Goal: Task Accomplishment & Management: Use online tool/utility

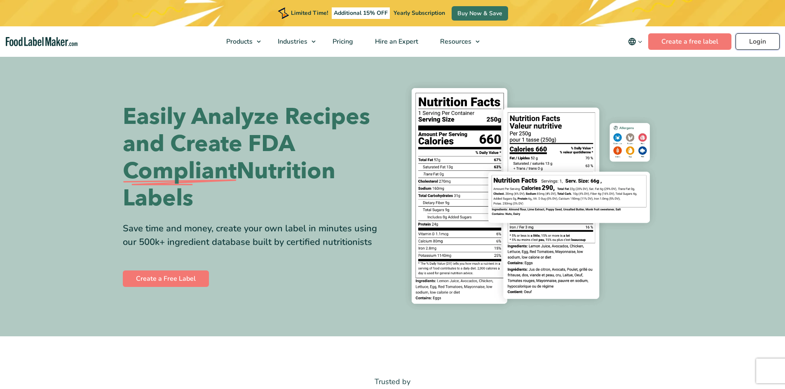
click at [752, 43] on link "Login" at bounding box center [757, 41] width 44 height 16
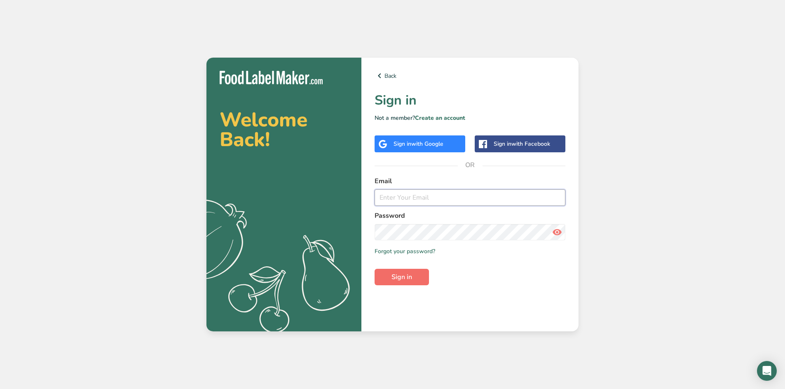
type input "amara@timefordinner.com"
click at [411, 276] on span "Sign in" at bounding box center [401, 277] width 21 height 10
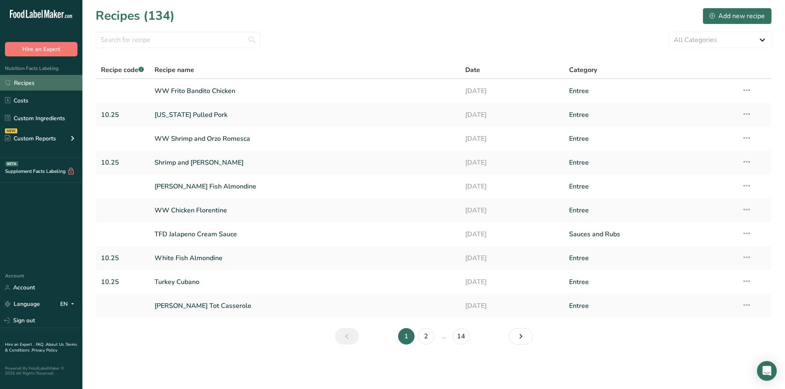
click at [29, 80] on link "Recipes" at bounding box center [41, 83] width 82 height 16
click at [158, 44] on input "text" at bounding box center [178, 40] width 165 height 16
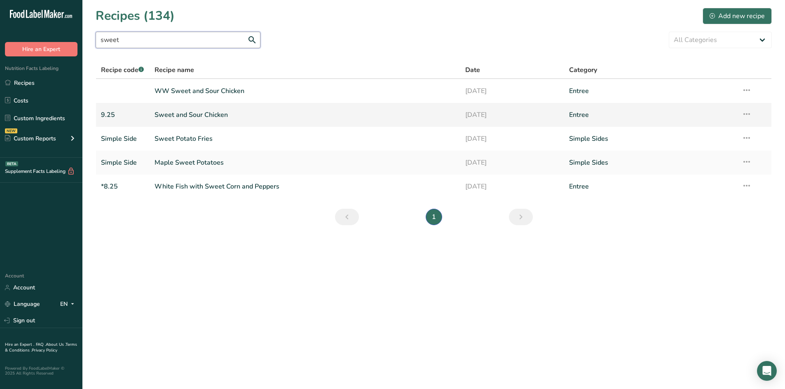
type input "sweet"
click at [199, 116] on link "Sweet and Sour Chicken" at bounding box center [304, 114] width 301 height 17
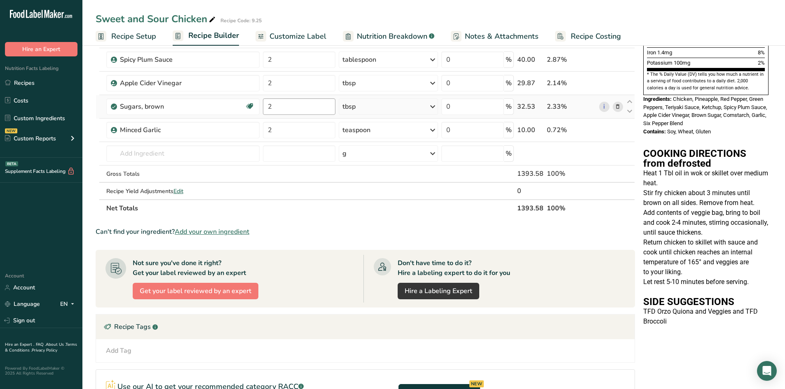
scroll to position [247, 0]
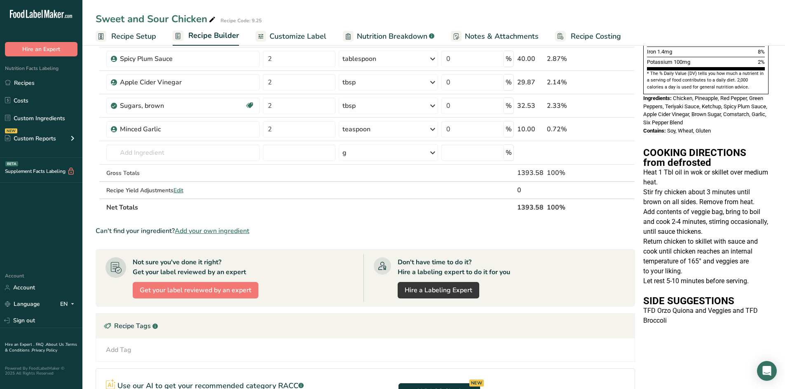
click at [395, 27] on link "Nutrition Breakdown .a-a{fill:#347362;}.b-a{fill:#fff;}" at bounding box center [388, 36] width 91 height 19
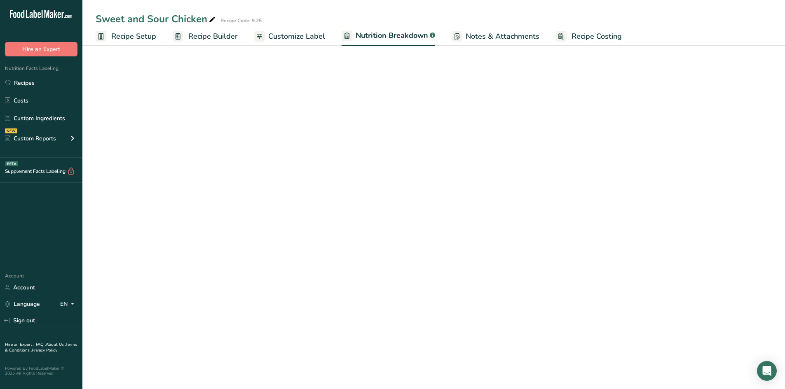
select select "Calories"
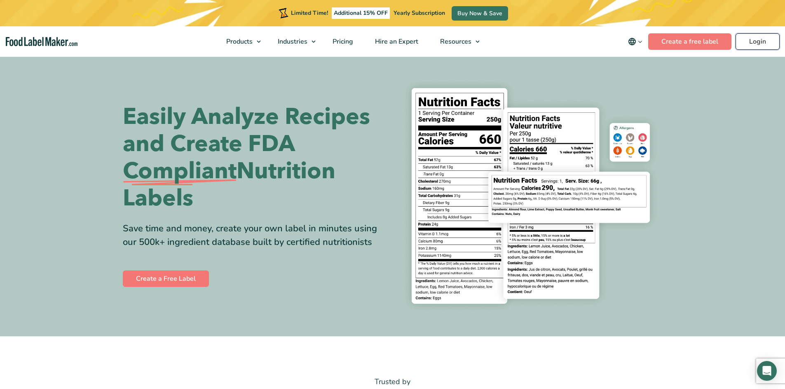
click at [759, 41] on link "Login" at bounding box center [757, 41] width 44 height 16
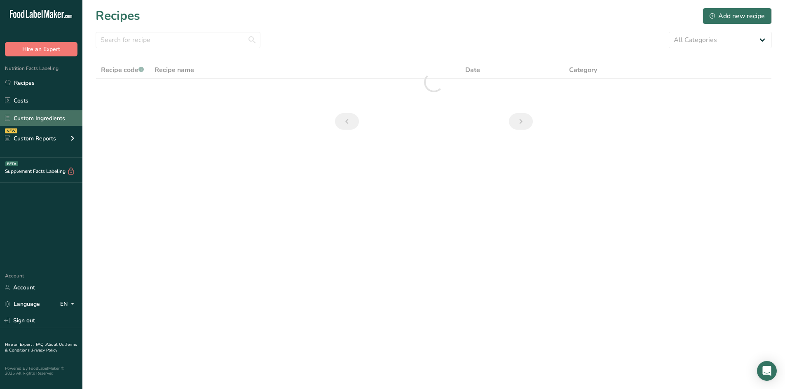
click at [28, 118] on link "Custom Ingredients" at bounding box center [41, 118] width 82 height 16
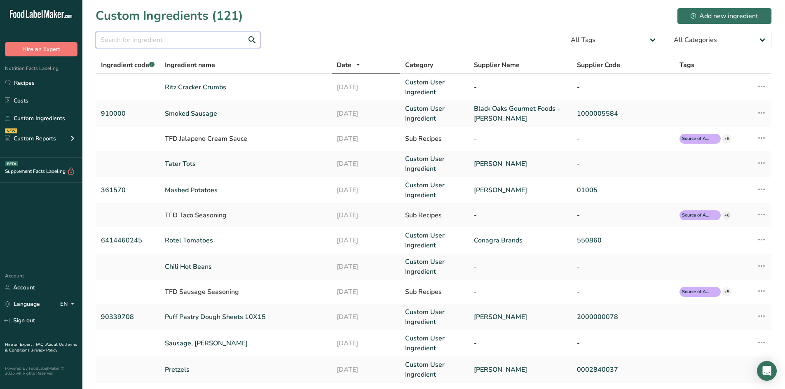
click at [117, 42] on input "text" at bounding box center [178, 40] width 165 height 16
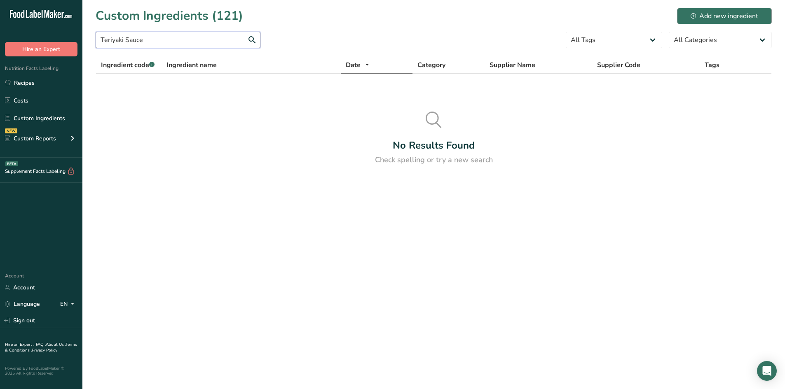
type input "Teriyaki Sauce"
drag, startPoint x: 716, startPoint y: 18, endPoint x: 708, endPoint y: 10, distance: 11.7
click at [717, 18] on div "Add new ingredient" at bounding box center [724, 16] width 68 height 10
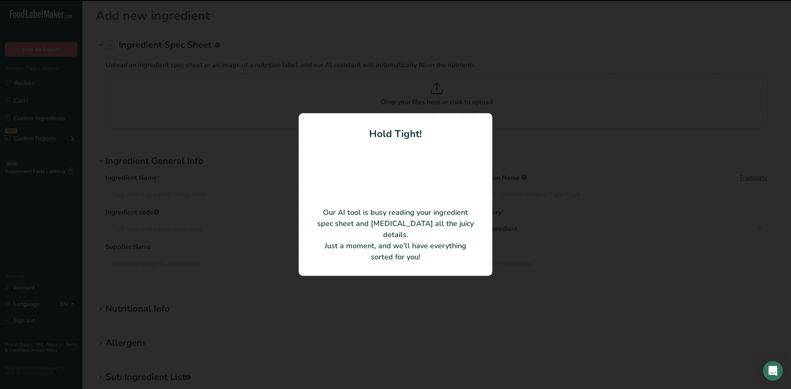
type input "Kikkoman [PERSON_NAME] & Sauce"
type input "01044"
type input "Kikkoman Sales Usa"
type input "560870"
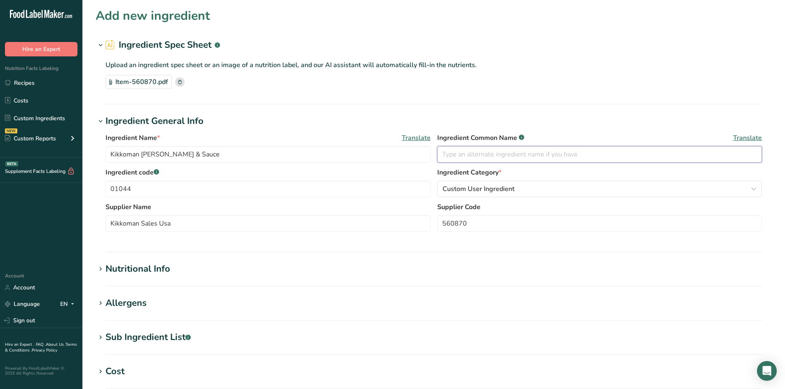
click at [489, 156] on input "text" at bounding box center [599, 154] width 325 height 16
type input "Teriyaki Sauce"
click at [228, 225] on input "Kikkoman Sales Usa" at bounding box center [267, 223] width 325 height 16
type input "Kikkoman Sales [PERSON_NAME]"
click at [94, 270] on section "Add new ingredient Ingredient Spec Sheet .a-a{fill:#347362;}.b-a{fill:#fff;} Up…" at bounding box center [433, 282] width 702 height 565
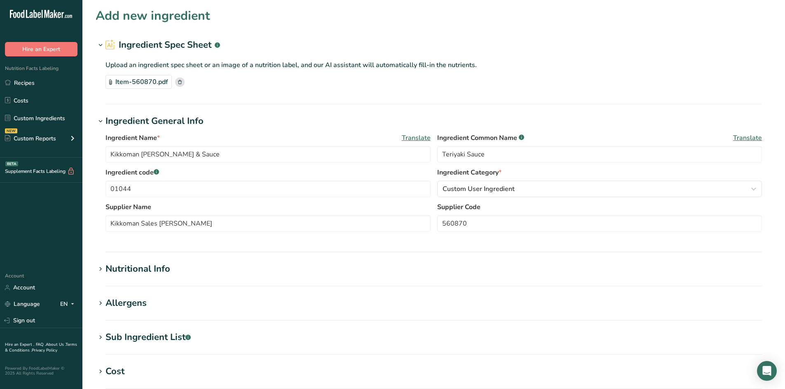
click at [101, 270] on icon at bounding box center [100, 270] width 7 height 12
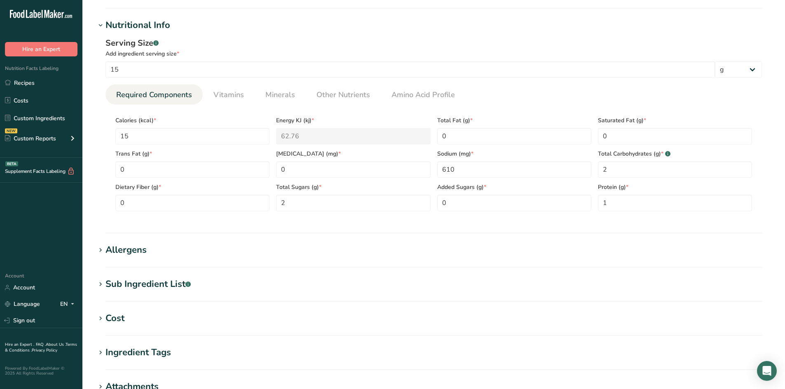
scroll to position [247, 0]
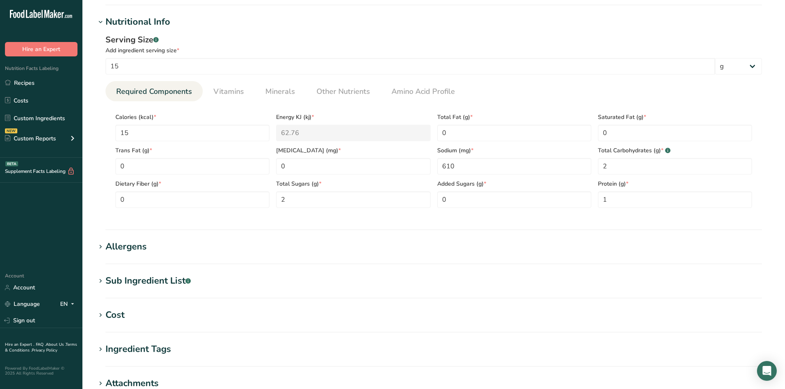
click at [100, 248] on icon at bounding box center [100, 247] width 7 height 12
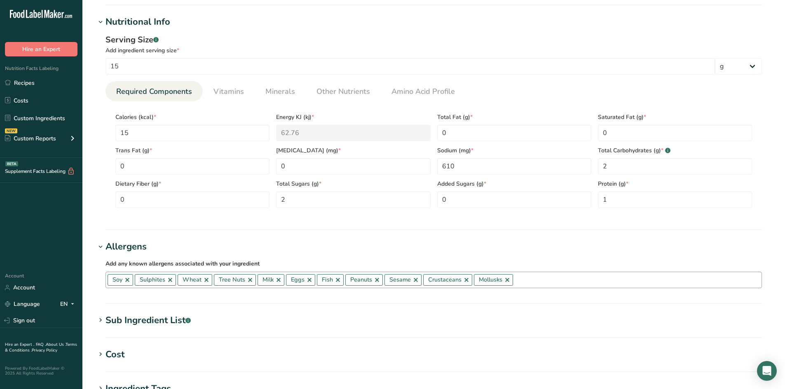
click at [249, 280] on link at bounding box center [250, 280] width 7 height 7
click at [234, 280] on link at bounding box center [234, 280] width 7 height 7
click at [234, 280] on link at bounding box center [237, 280] width 7 height 7
click at [235, 280] on link at bounding box center [234, 280] width 7 height 7
click at [244, 280] on link at bounding box center [245, 280] width 7 height 7
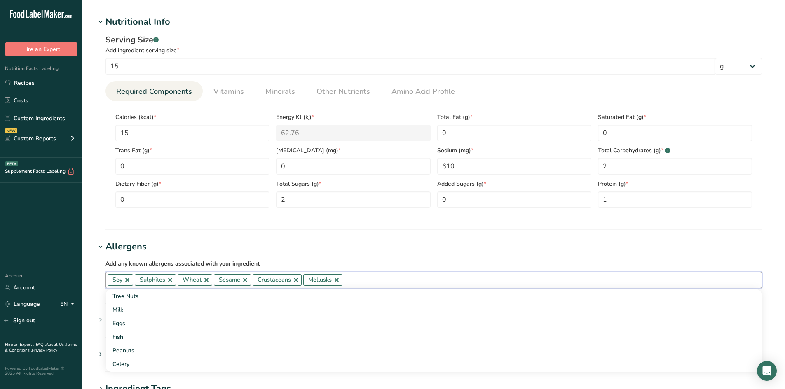
click at [245, 280] on link at bounding box center [245, 280] width 7 height 7
click at [255, 280] on link at bounding box center [257, 280] width 7 height 7
click at [248, 280] on link at bounding box center [247, 280] width 7 height 7
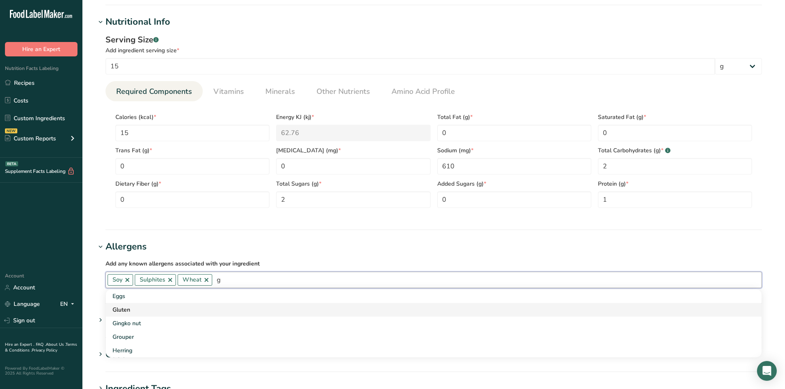
type input "g"
click at [149, 307] on div "Gluten" at bounding box center [426, 310] width 629 height 9
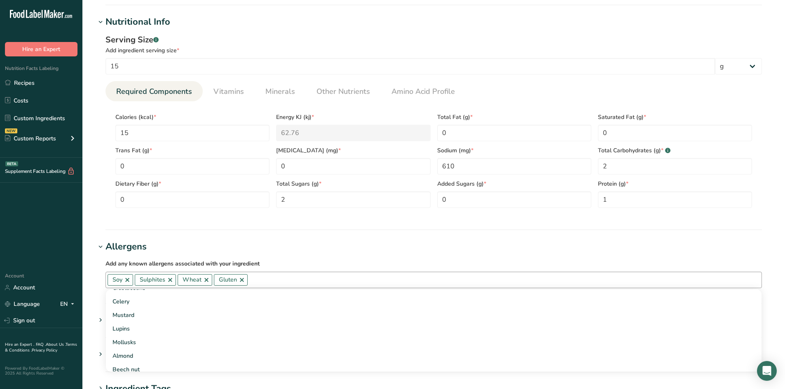
scroll to position [165, 0]
click at [400, 203] on Sugars "2" at bounding box center [353, 199] width 154 height 16
click at [368, 231] on section "Add new ingredient Ingredient Spec Sheet .a-a{fill:#347362;}.b-a{fill:#fff;} Up…" at bounding box center [433, 150] width 702 height 795
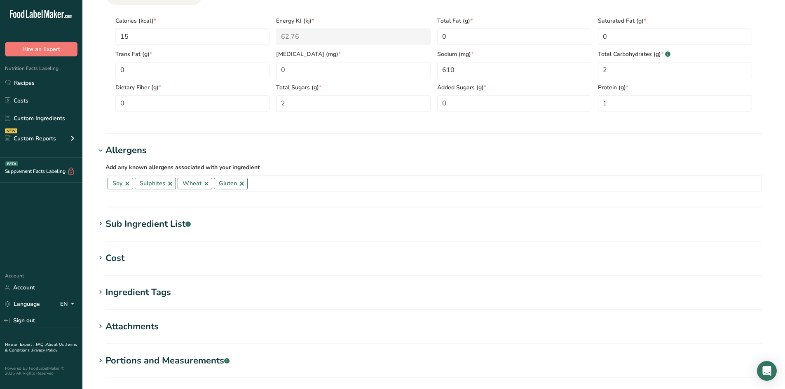
scroll to position [432, 0]
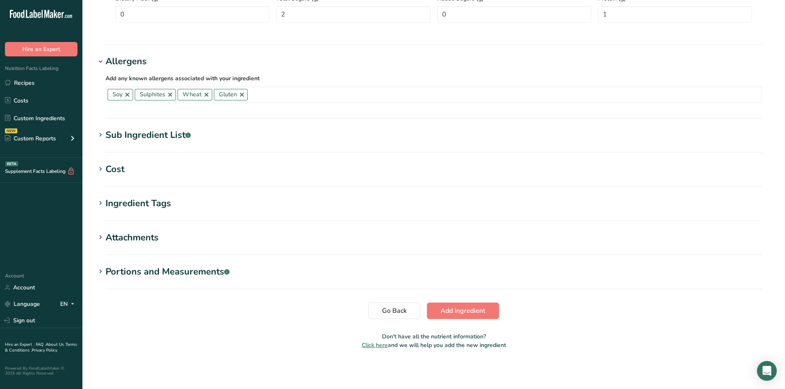
click at [96, 272] on span at bounding box center [101, 272] width 10 height 10
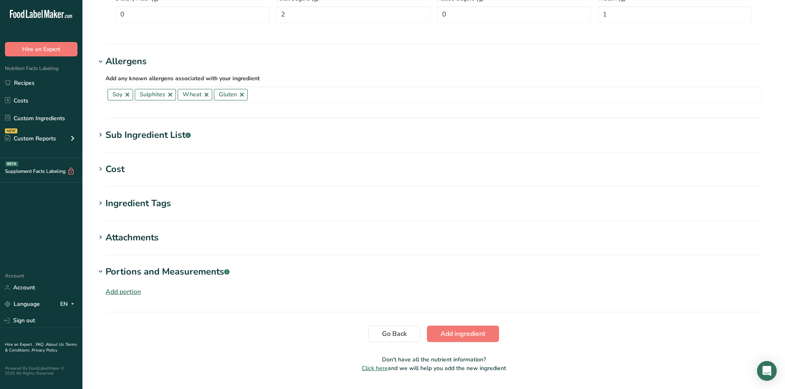
click at [119, 294] on div "Add portion" at bounding box center [122, 292] width 35 height 10
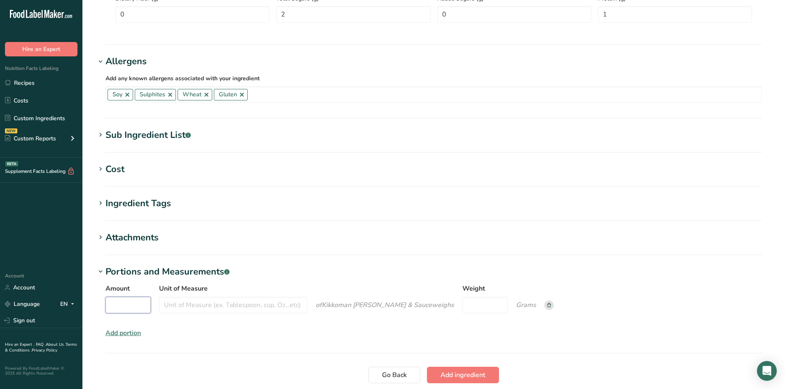
click at [135, 304] on input "Amount" at bounding box center [127, 305] width 45 height 16
type input "1"
click at [199, 306] on input "Unit of Measure" at bounding box center [233, 305] width 148 height 16
type input "Tablespoon"
click at [502, 306] on input "Weight" at bounding box center [484, 305] width 45 height 16
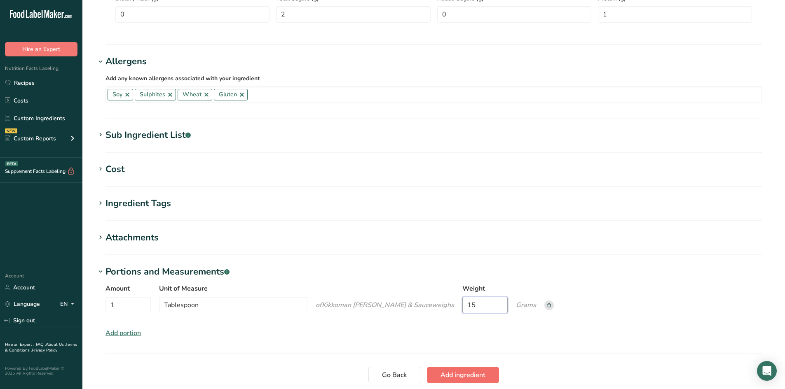
type input "15"
click at [452, 377] on span "Add ingredient" at bounding box center [462, 375] width 45 height 10
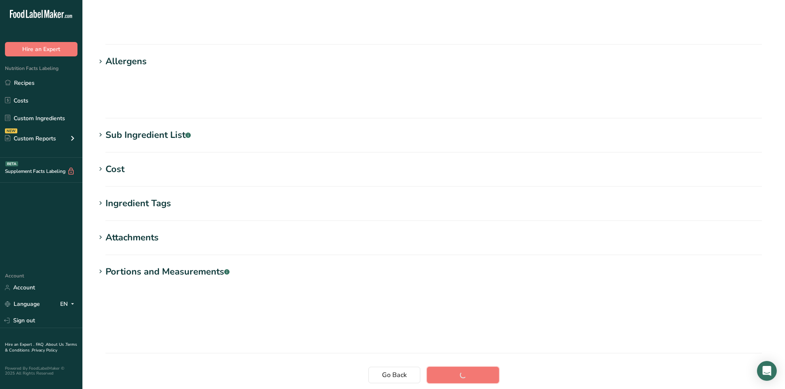
scroll to position [47, 0]
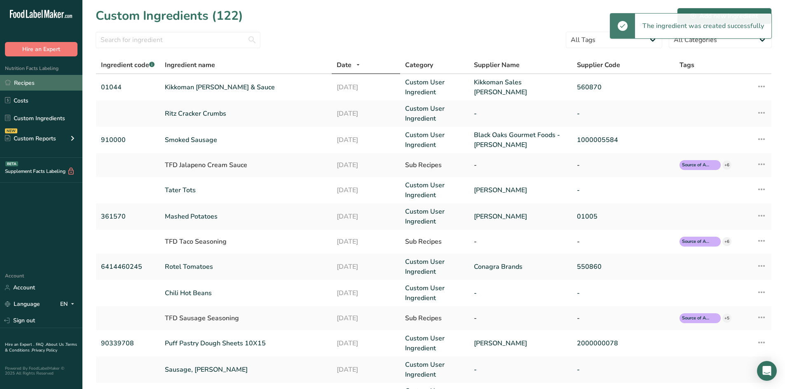
click at [48, 87] on link "Recipes" at bounding box center [41, 83] width 82 height 16
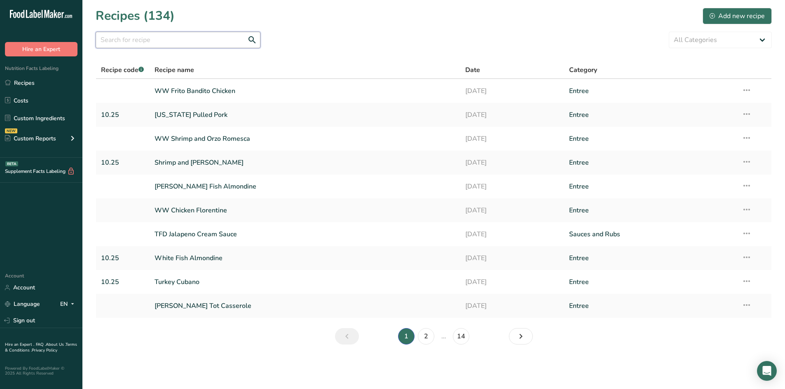
click at [158, 39] on input "text" at bounding box center [178, 40] width 165 height 16
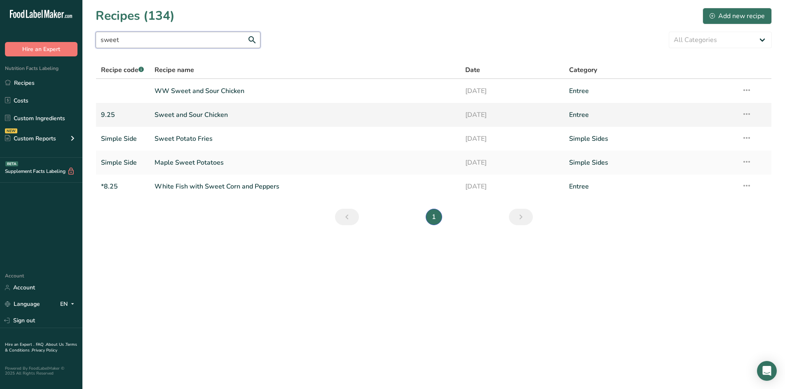
type input "sweet"
click at [219, 116] on link "Sweet and Sour Chicken" at bounding box center [304, 114] width 301 height 17
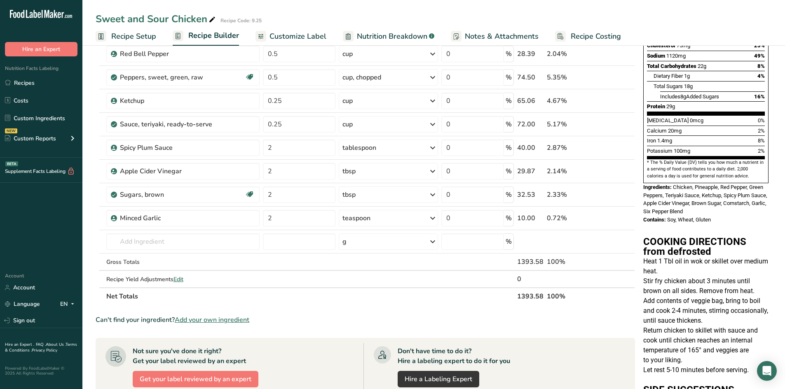
scroll to position [206, 0]
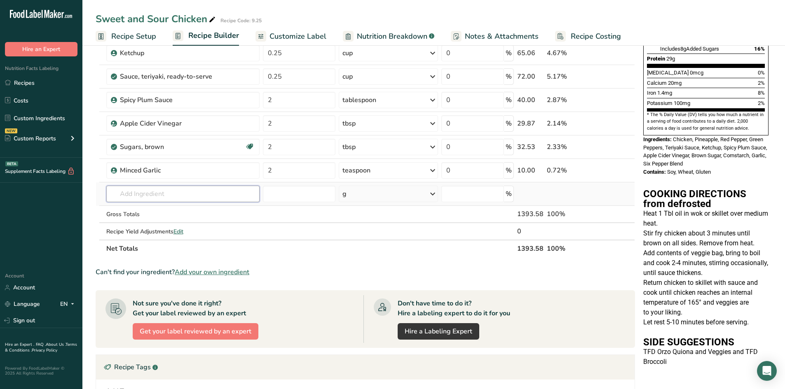
click at [185, 191] on input "text" at bounding box center [183, 194] width 154 height 16
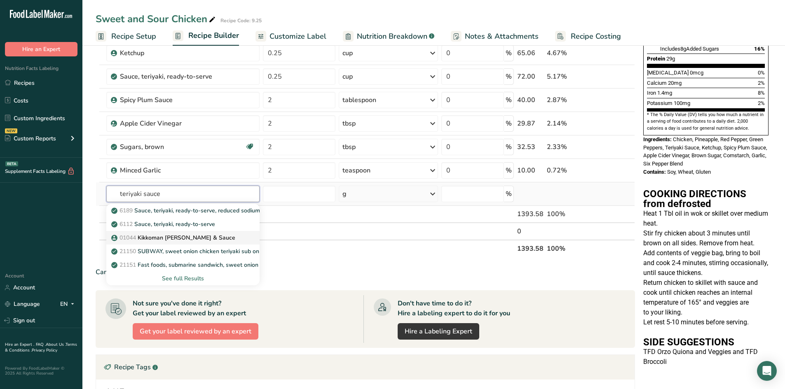
type input "teriyaki sauce"
click at [167, 237] on p "01044 Kikkoman Teriyaki [PERSON_NAME] & Sauce" at bounding box center [174, 238] width 122 height 9
type input "Kikkoman [PERSON_NAME] & Sauce"
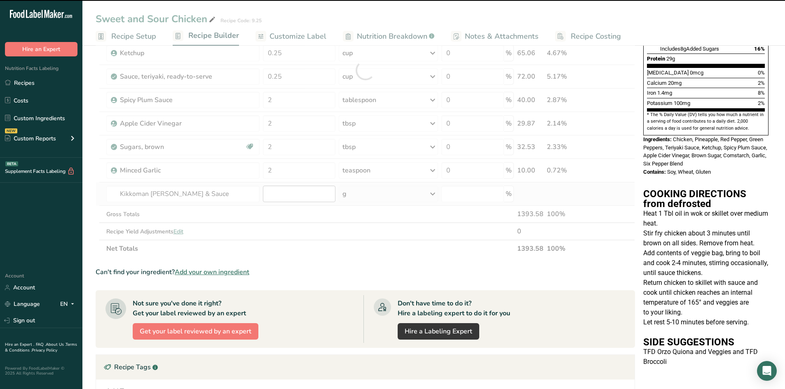
type input "0"
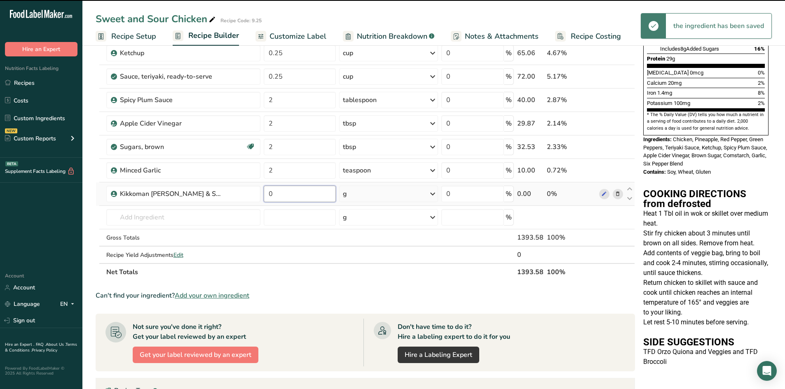
click at [278, 197] on input "0" at bounding box center [300, 194] width 72 height 16
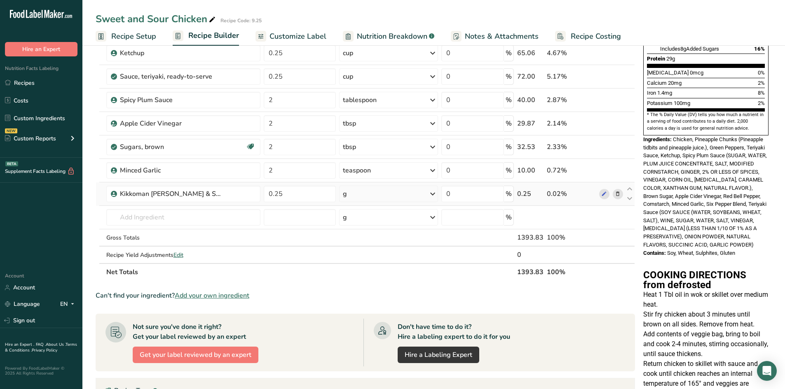
click at [379, 194] on div "Ingredient * Amount * Unit * Waste * .a-a{fill:#347362;}.b-a{fill:#fff;} Grams …" at bounding box center [365, 82] width 539 height 398
click at [379, 194] on div "g" at bounding box center [388, 194] width 99 height 16
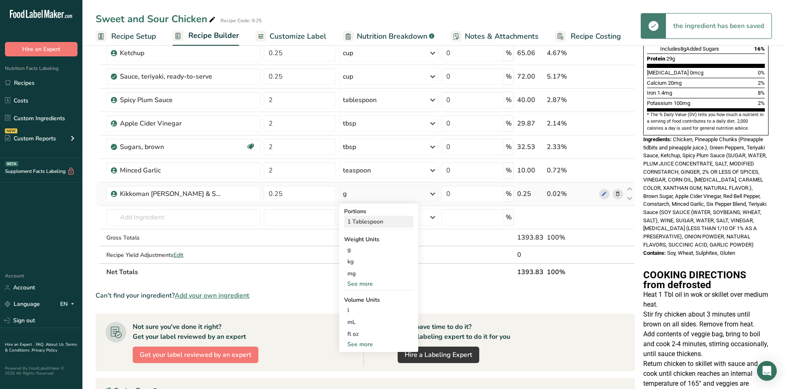
click at [384, 226] on div "1 Tablespoon" at bounding box center [378, 222] width 69 height 12
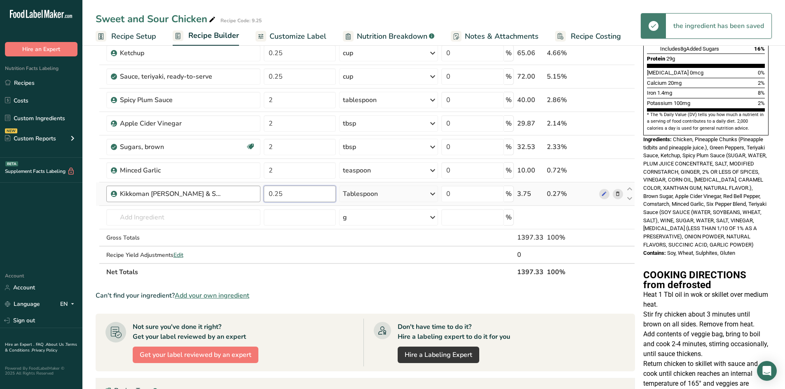
drag, startPoint x: 294, startPoint y: 194, endPoint x: 246, endPoint y: 187, distance: 47.9
click at [246, 187] on tr "Kikkoman [PERSON_NAME] & Sauce 0.25 Tablespoon Portions 1 Tablespoon Weight Uni…" at bounding box center [365, 193] width 538 height 23
type input "4"
click at [401, 251] on div "Ingredient * Amount * Unit * Waste * .a-a{fill:#347362;}.b-a{fill:#fff;} Grams …" at bounding box center [365, 82] width 539 height 398
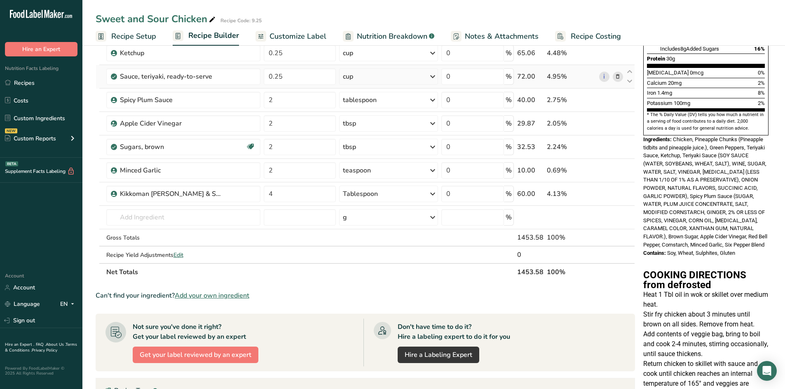
click at [617, 79] on icon at bounding box center [617, 76] width 6 height 9
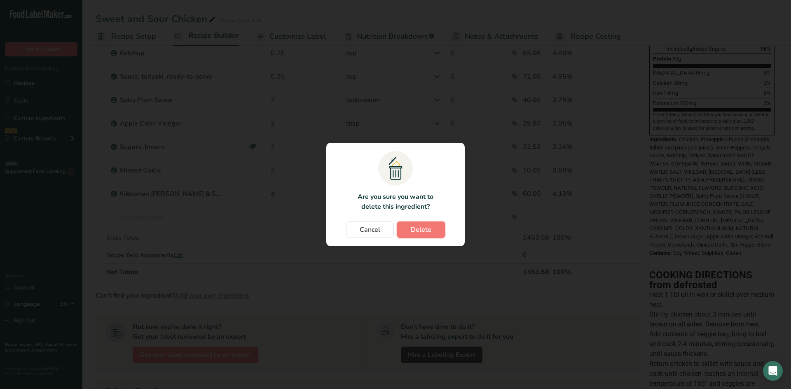
click at [423, 231] on span "Delete" at bounding box center [421, 230] width 21 height 10
type input "2"
type input "4"
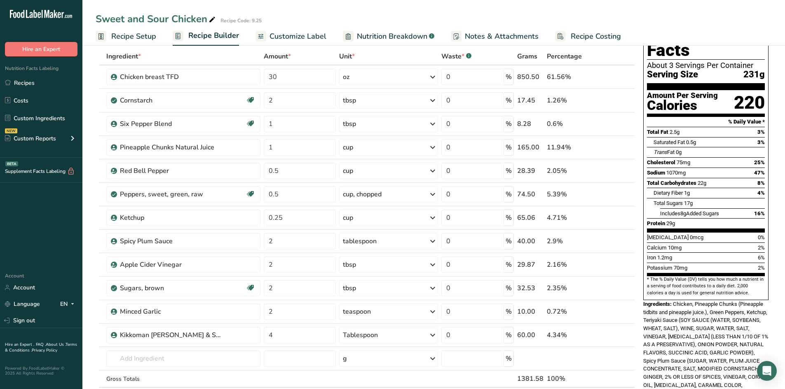
scroll to position [0, 0]
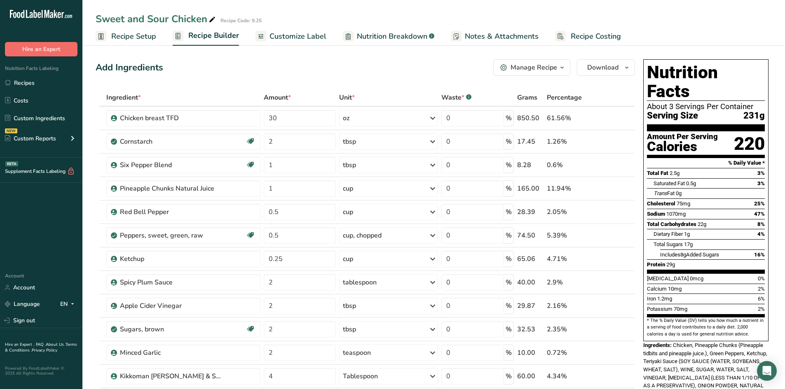
drag, startPoint x: 30, startPoint y: 78, endPoint x: 53, endPoint y: 43, distance: 41.3
click at [31, 77] on link "Recipes" at bounding box center [41, 83] width 82 height 16
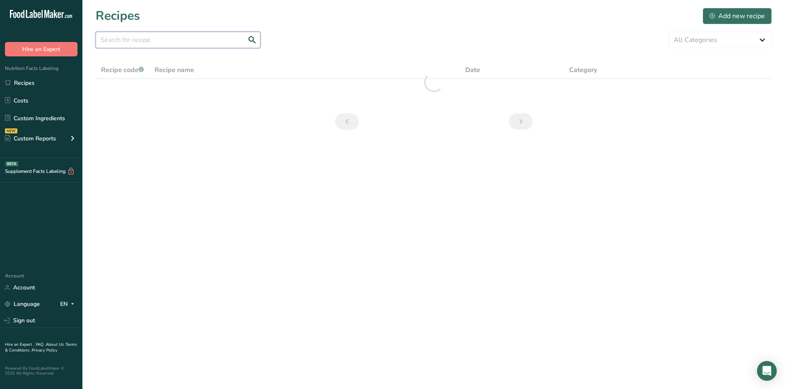
click at [142, 42] on input "text" at bounding box center [178, 40] width 165 height 16
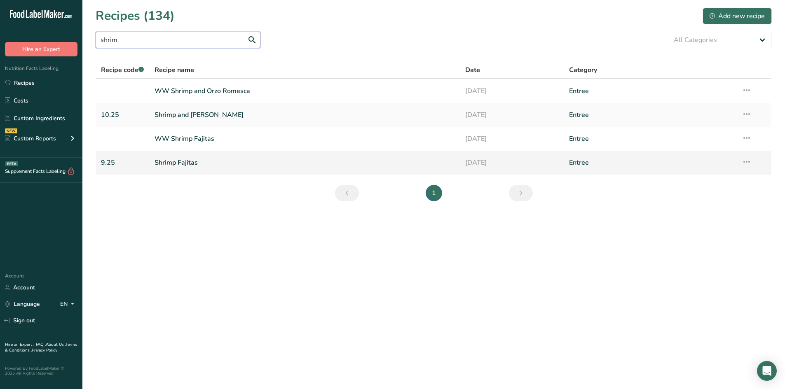
type input "shrim"
click at [175, 161] on link "Shrimp Fajitas" at bounding box center [304, 162] width 301 height 17
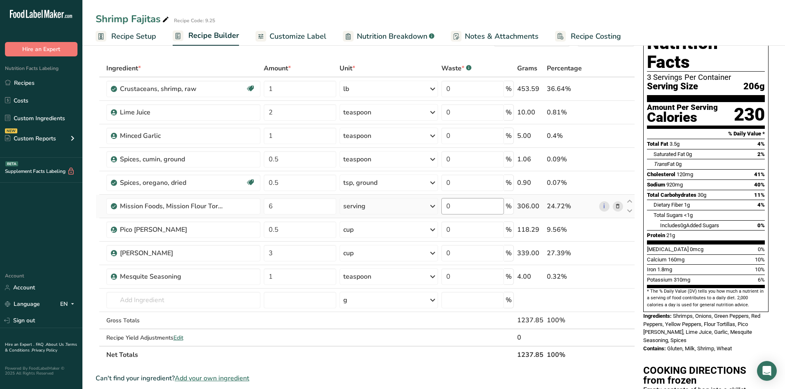
scroll to position [82, 0]
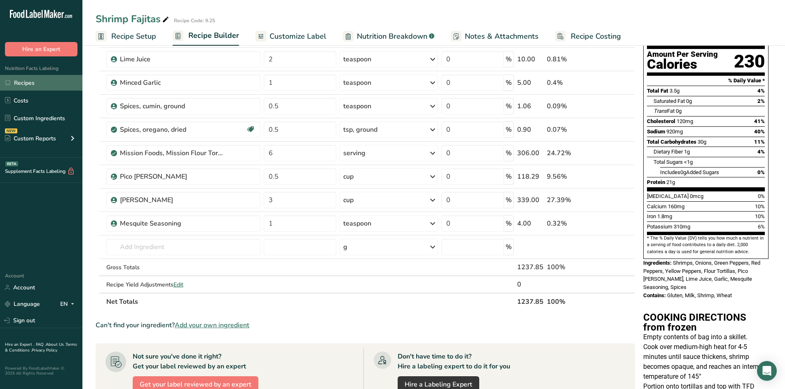
click at [41, 83] on link "Recipes" at bounding box center [41, 83] width 82 height 16
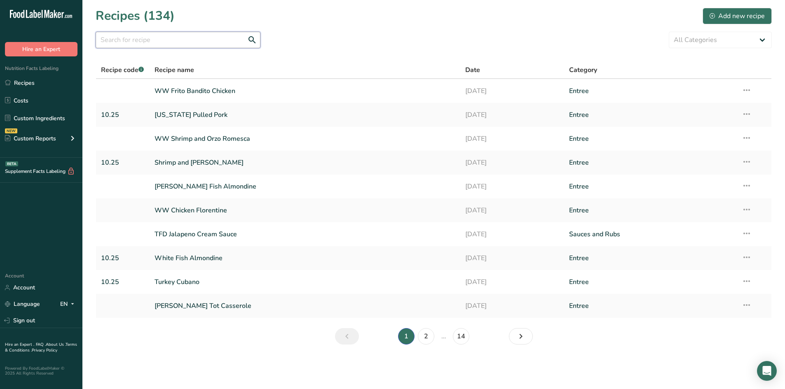
click at [160, 38] on input "text" at bounding box center [178, 40] width 165 height 16
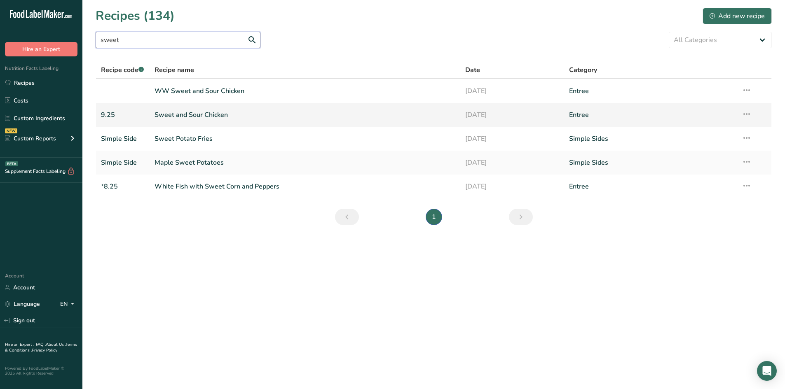
type input "sweet"
click at [182, 113] on link "Sweet and Sour Chicken" at bounding box center [304, 114] width 301 height 17
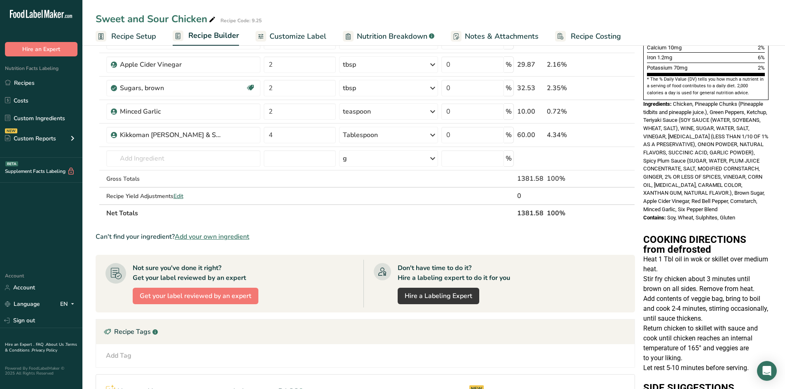
scroll to position [247, 0]
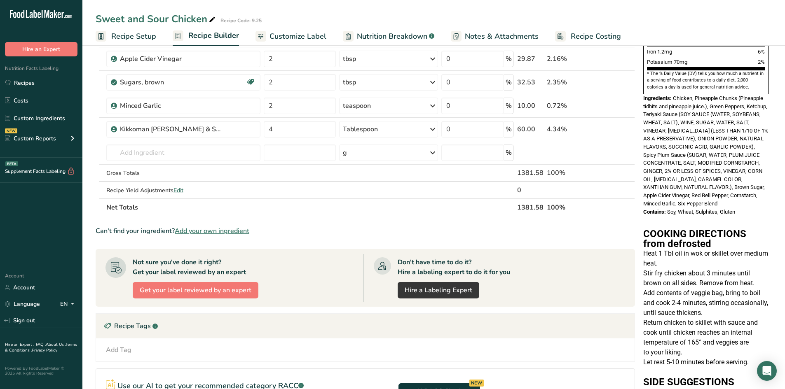
click at [400, 35] on span "Nutrition Breakdown" at bounding box center [392, 36] width 70 height 11
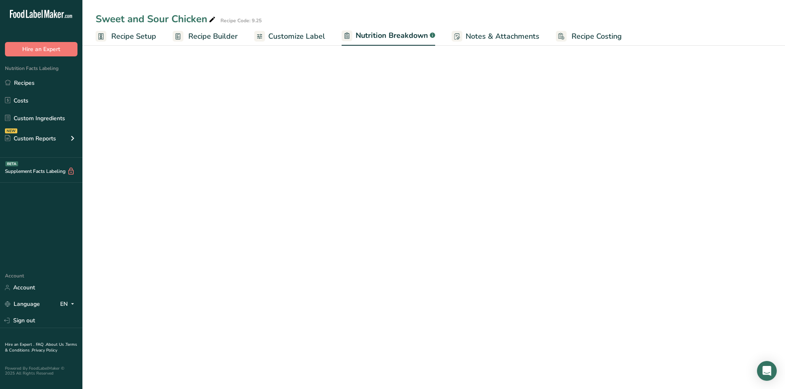
select select "Calories"
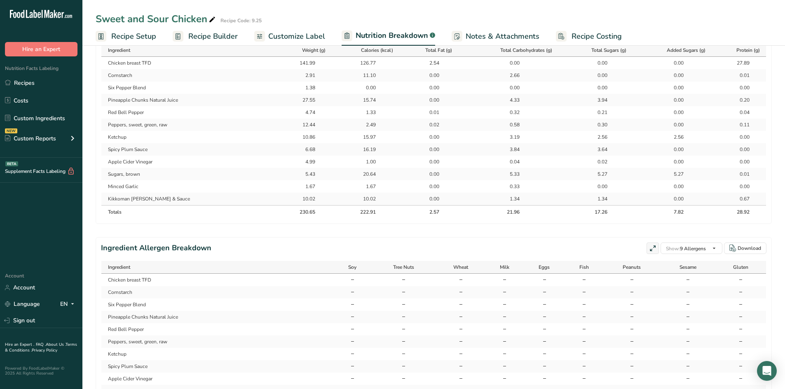
scroll to position [486, 0]
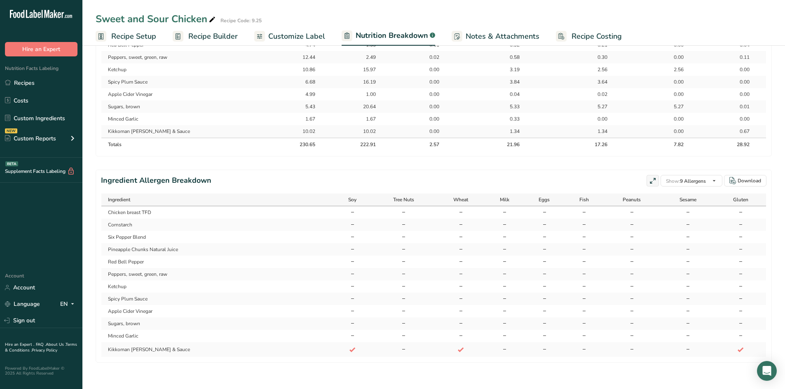
click at [472, 285] on td "-" at bounding box center [460, 286] width 50 height 12
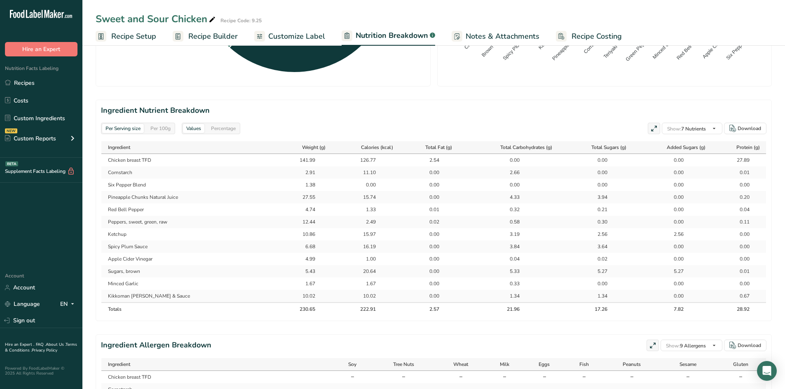
click at [133, 38] on span "Recipe Setup" at bounding box center [133, 36] width 45 height 11
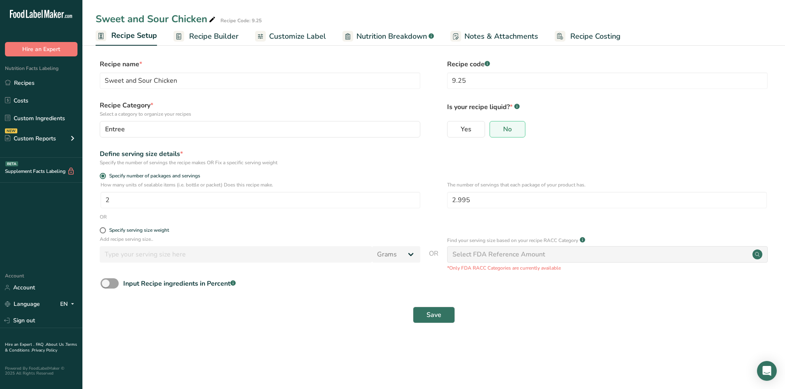
click at [225, 35] on span "Recipe Builder" at bounding box center [213, 36] width 49 height 11
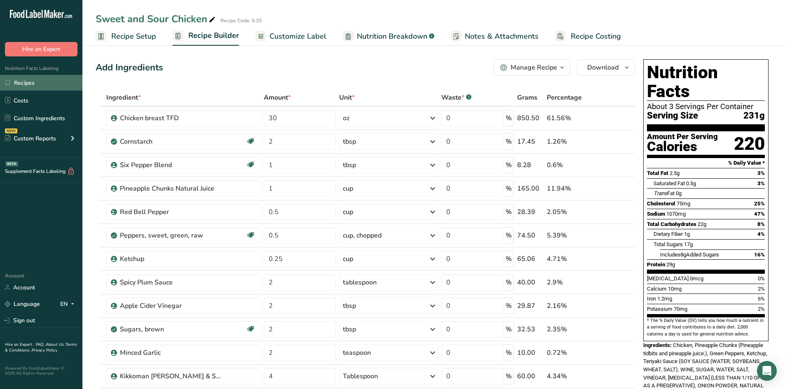
click at [21, 86] on link "Recipes" at bounding box center [41, 83] width 82 height 16
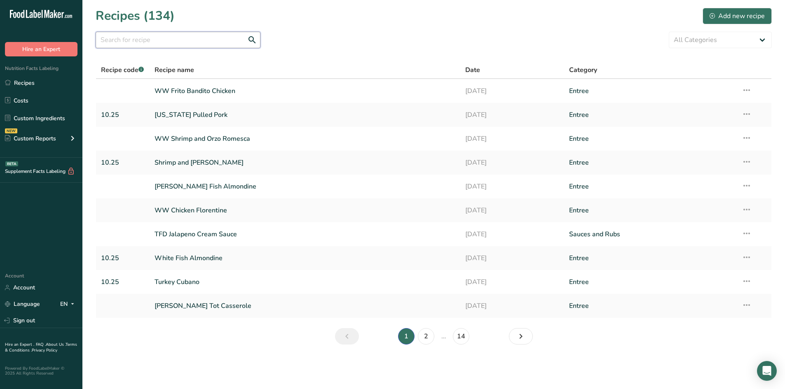
click at [149, 41] on input "text" at bounding box center [178, 40] width 165 height 16
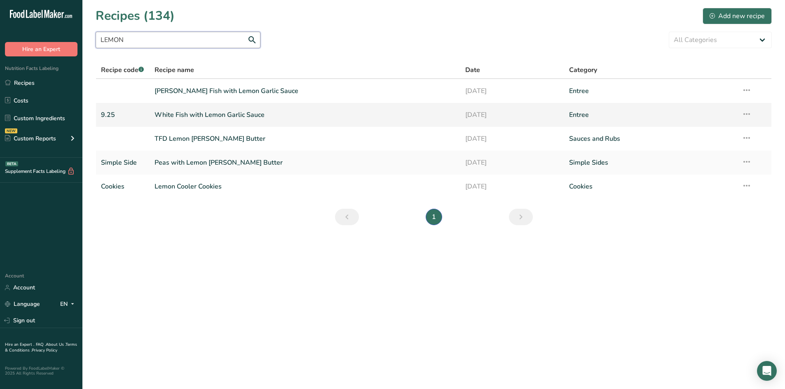
type input "LEMON"
click at [212, 117] on link "White Fish with Lemon Garlic Sauce" at bounding box center [304, 114] width 301 height 17
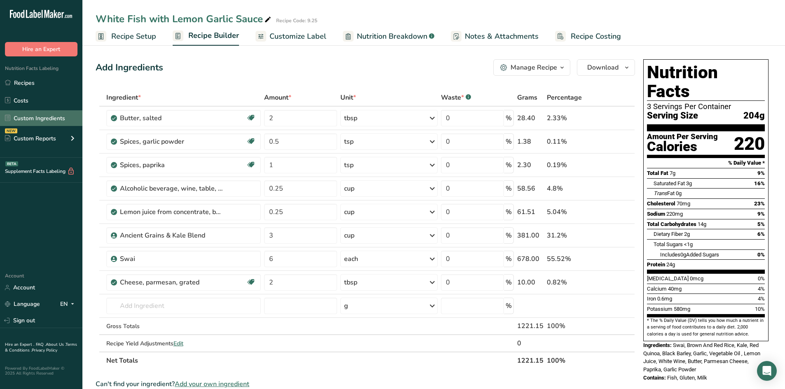
click at [37, 119] on link "Custom Ingredients" at bounding box center [41, 118] width 82 height 16
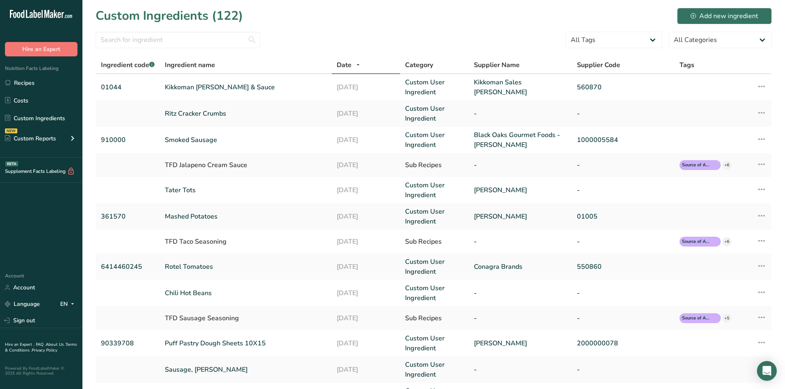
click at [126, 28] on section "Custom Ingredients (122) Add new ingredient All Tags Source of Antioxidants [ME…" at bounding box center [433, 248] width 702 height 497
click at [153, 44] on input "text" at bounding box center [178, 40] width 165 height 16
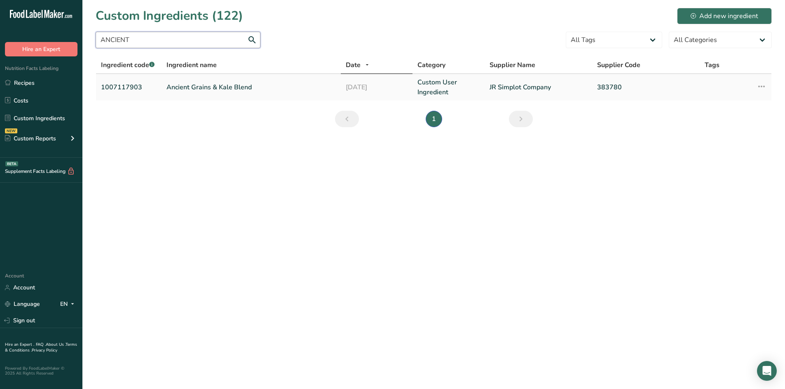
type input "ANCIENT"
click at [212, 92] on td "Ancient Grains & Kale Blend" at bounding box center [250, 87] width 179 height 26
click at [215, 86] on link "Ancient Grains & Kale Blend" at bounding box center [250, 87] width 169 height 10
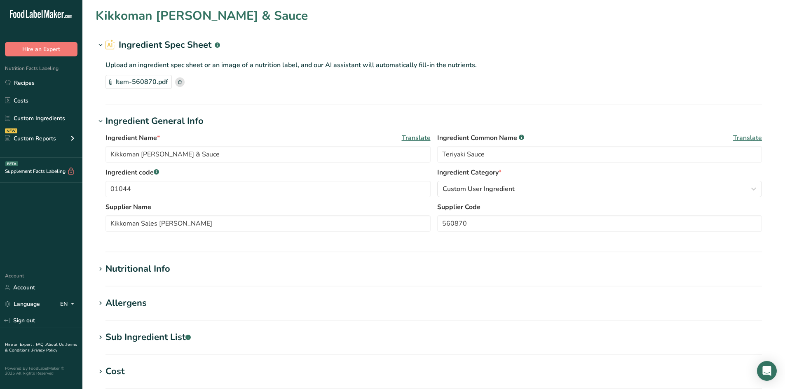
type input "Ancient Grains & Kale Blend"
type input "1007117903"
type input "JR Simplot Company"
type input "383780"
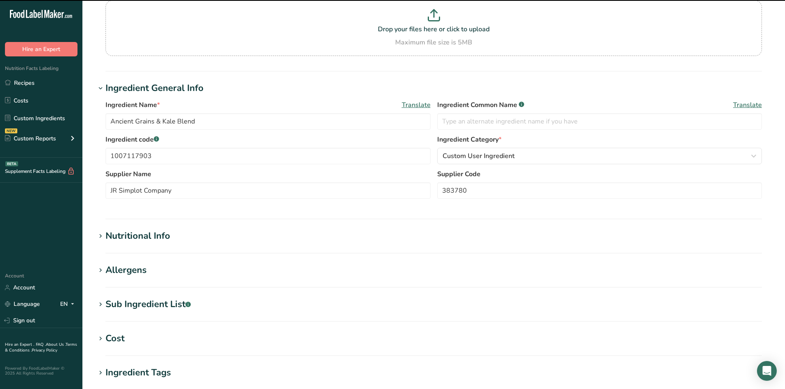
scroll to position [206, 0]
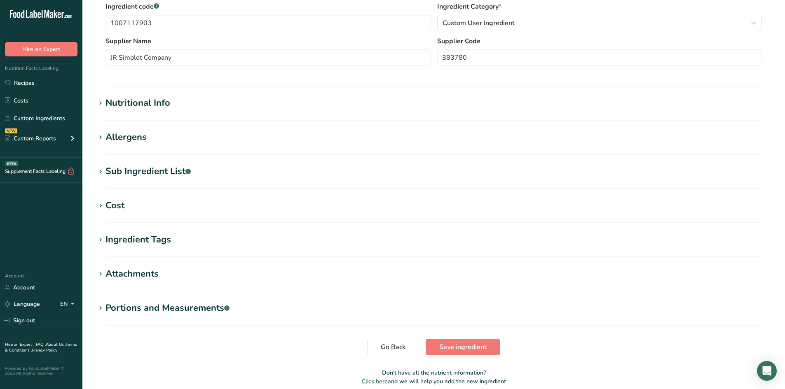
click at [97, 135] on icon at bounding box center [100, 138] width 7 height 12
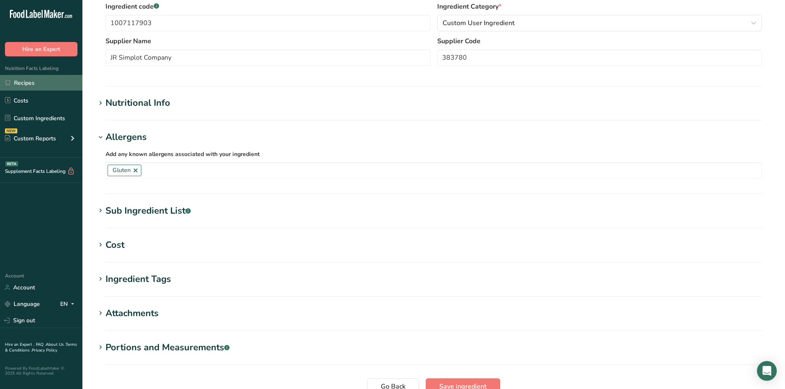
click at [34, 80] on link "Recipes" at bounding box center [41, 83] width 82 height 16
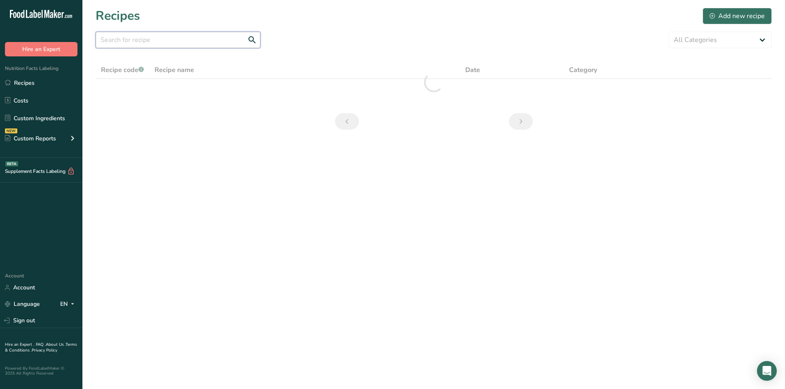
click at [164, 41] on input "text" at bounding box center [178, 40] width 165 height 16
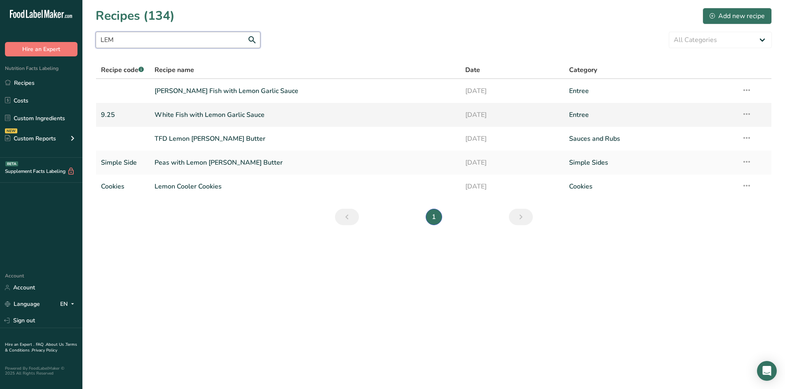
type input "LEM"
click at [229, 114] on link "White Fish with Lemon Garlic Sauce" at bounding box center [304, 114] width 301 height 17
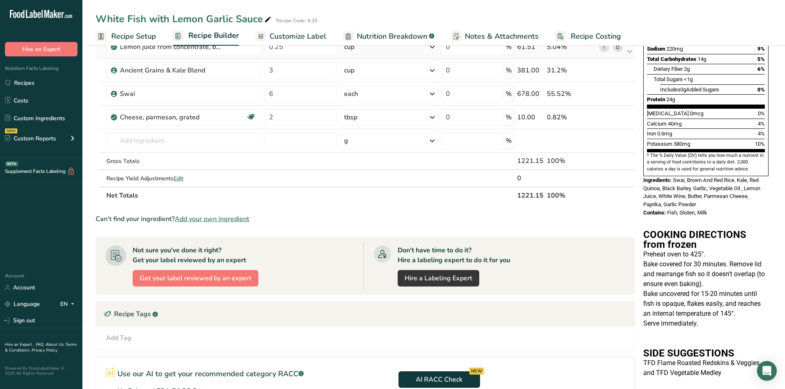
scroll to position [161, 0]
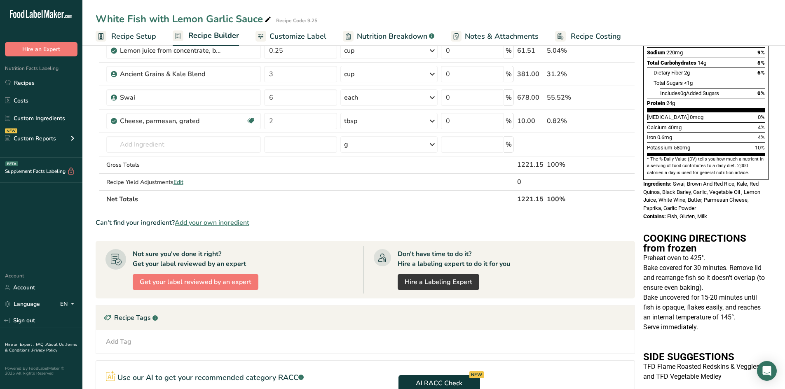
click at [383, 38] on span "Nutrition Breakdown" at bounding box center [392, 36] width 70 height 11
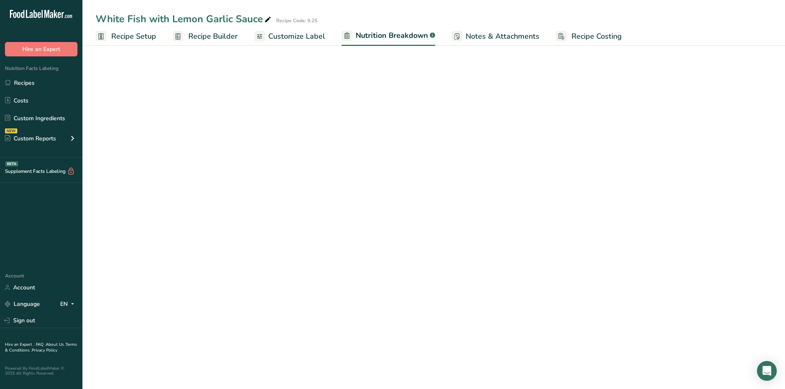
select select "Calories"
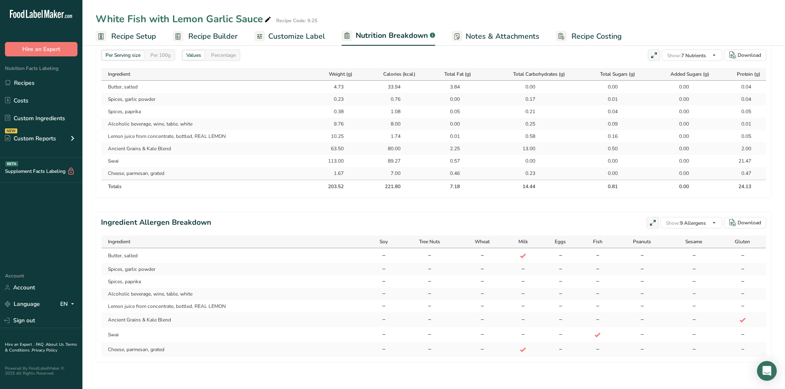
scroll to position [400, 0]
drag, startPoint x: 741, startPoint y: 222, endPoint x: 744, endPoint y: 218, distance: 4.7
click at [741, 221] on div "Download" at bounding box center [748, 222] width 23 height 7
click at [188, 15] on div "White Fish with Lemon Garlic Sauce" at bounding box center [184, 19] width 177 height 15
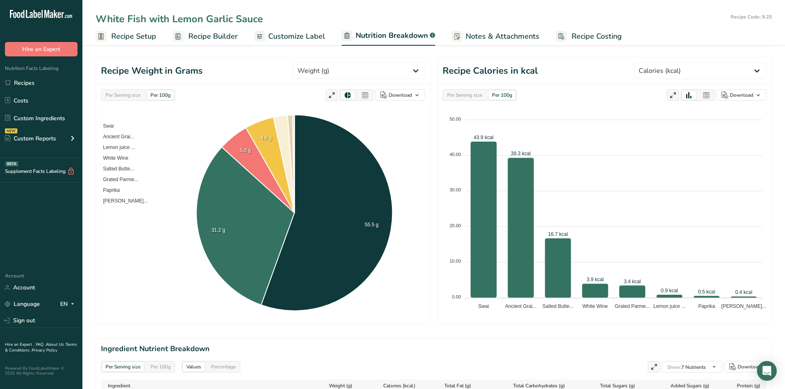
scroll to position [71, 0]
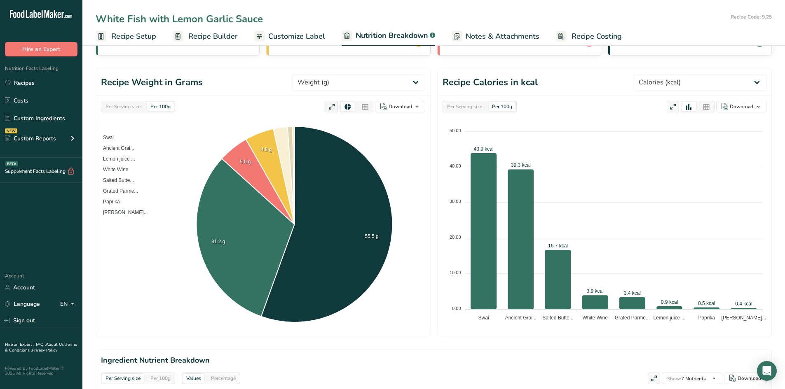
drag, startPoint x: 199, startPoint y: 37, endPoint x: 204, endPoint y: 42, distance: 6.4
click at [200, 38] on span "Recipe Builder" at bounding box center [212, 36] width 49 height 11
